Goal: Task Accomplishment & Management: Use online tool/utility

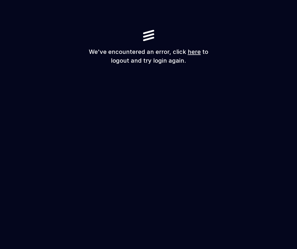
click at [190, 51] on link "here" at bounding box center [194, 51] width 13 height 7
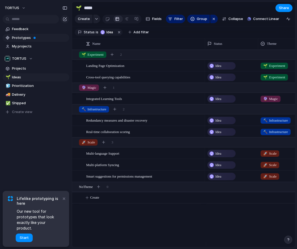
click at [18, 35] on link "Prototypes" at bounding box center [36, 38] width 67 height 8
click at [30, 232] on div "Lifelike prototyping is here Our new tool for prototypes that look exactly like…" at bounding box center [41, 218] width 48 height 46
click at [25, 234] on button "Start" at bounding box center [24, 237] width 17 height 9
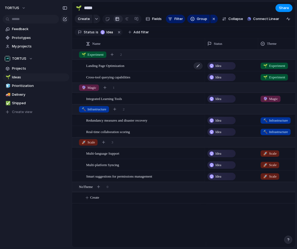
click at [94, 66] on span "Landing Page Optimization" at bounding box center [105, 65] width 38 height 6
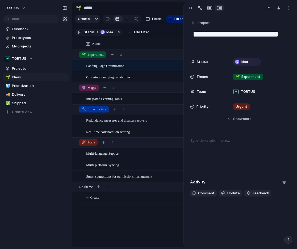
click at [89, 80] on span "Cross-tool querying capabilities" at bounding box center [108, 77] width 44 height 6
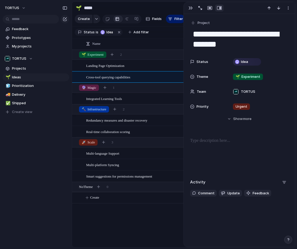
click at [103, 130] on div "Real-time collaboration scoring" at bounding box center [138, 131] width 133 height 11
click at [102, 126] on div "Redundancy measures and disaster recovery" at bounding box center [144, 120] width 117 height 11
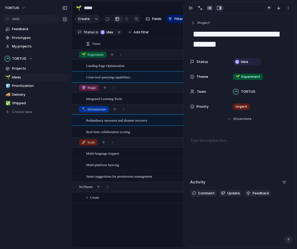
type textarea "**********"
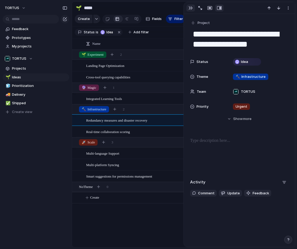
click at [189, 9] on div "button" at bounding box center [191, 8] width 4 height 4
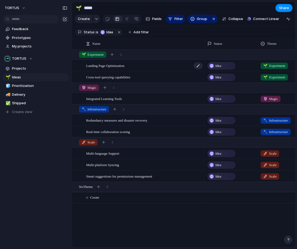
click at [90, 68] on span "Landing Page Optimization" at bounding box center [105, 65] width 38 height 6
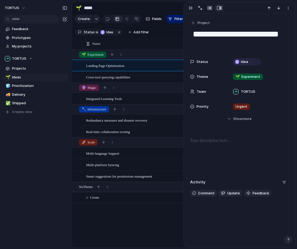
click at [153, 227] on div "Landing Page Optimization Cross-tool querying capabilities Integrated Learning …" at bounding box center [183, 148] width 223 height 197
click at [64, 72] on link "Projects" at bounding box center [36, 68] width 67 height 8
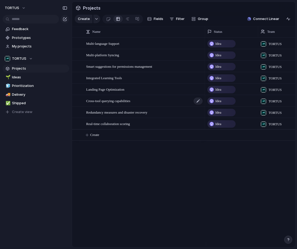
click at [92, 99] on div "Cross-tool querying capabilities" at bounding box center [144, 100] width 117 height 11
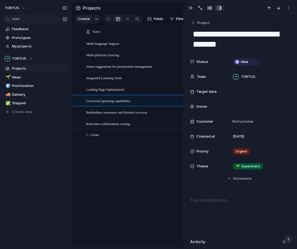
click at [92, 100] on div "Cross-tool querying capabilities" at bounding box center [144, 100] width 117 height 11
click at [12, 35] on link "Prototypes" at bounding box center [36, 38] width 67 height 8
